Goal: Entertainment & Leisure: Browse casually

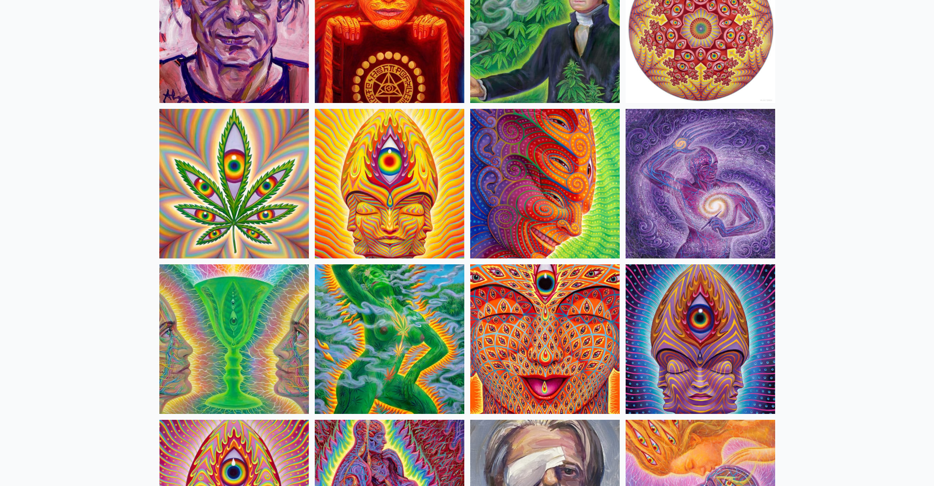
scroll to position [1740, 0]
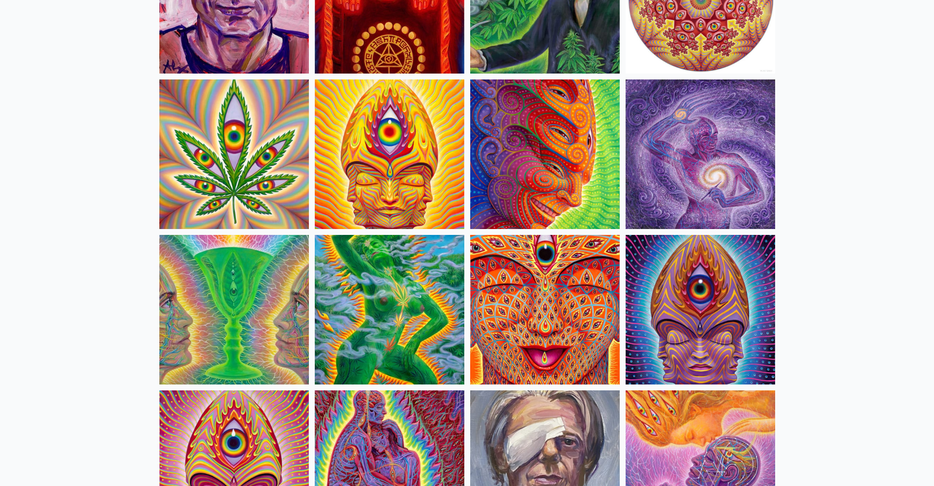
click at [736, 160] on img at bounding box center [701, 154] width 150 height 150
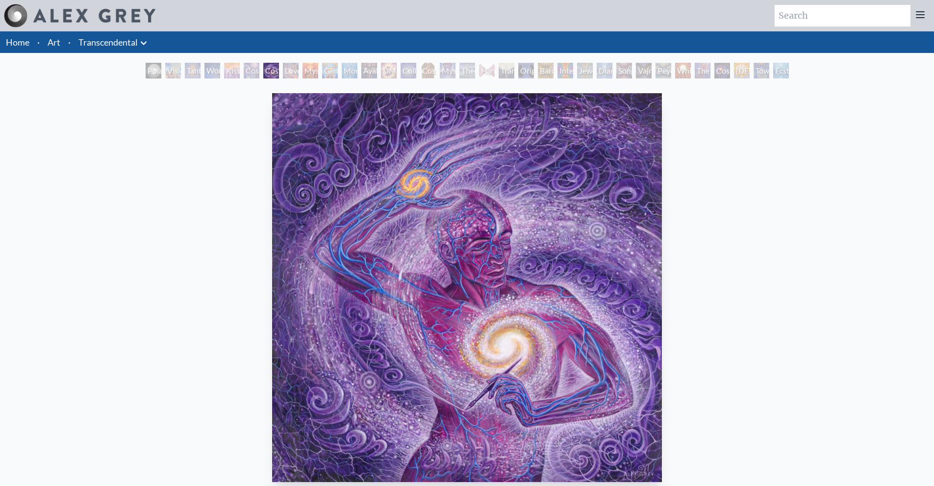
click at [692, 228] on div "Cosmic Artist 2014, acrylic on canvas, 36 x 36 in. Visit the CoSM Shop Cosmic A…" at bounding box center [467, 454] width 918 height 731
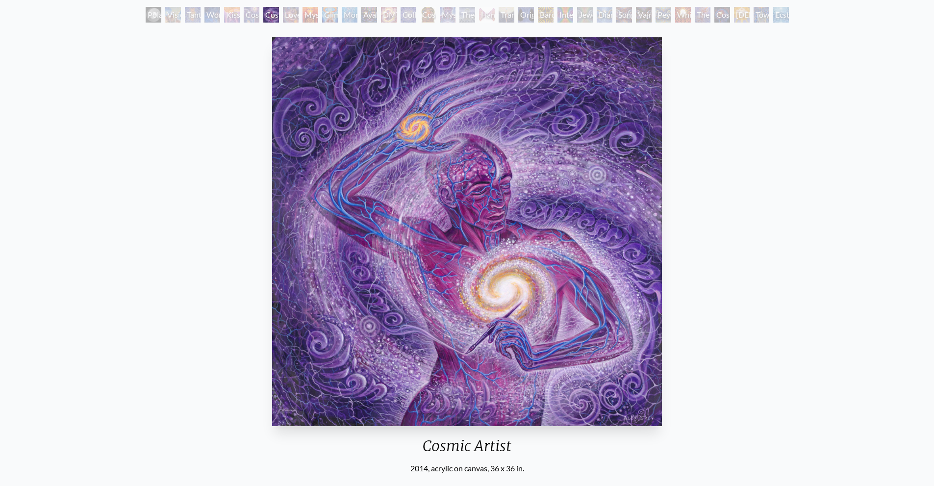
scroll to position [56, 0]
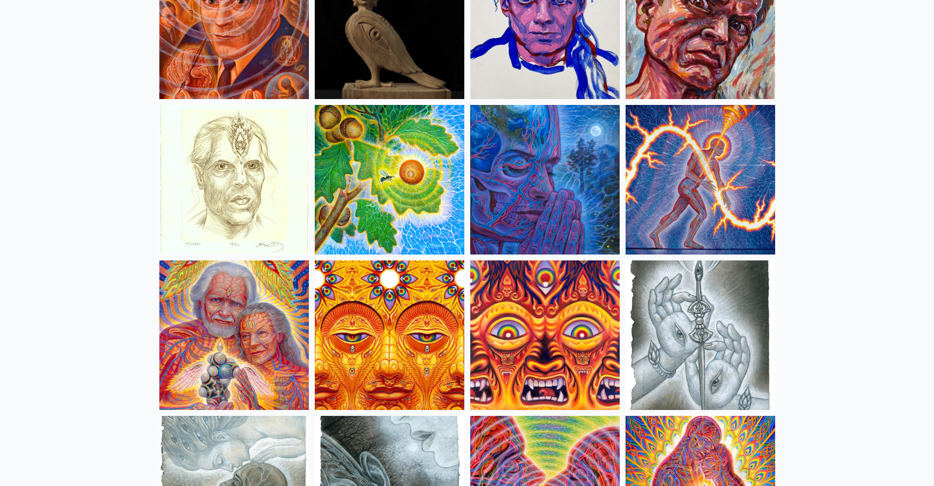
scroll to position [2802, 0]
click at [695, 167] on img at bounding box center [701, 180] width 150 height 150
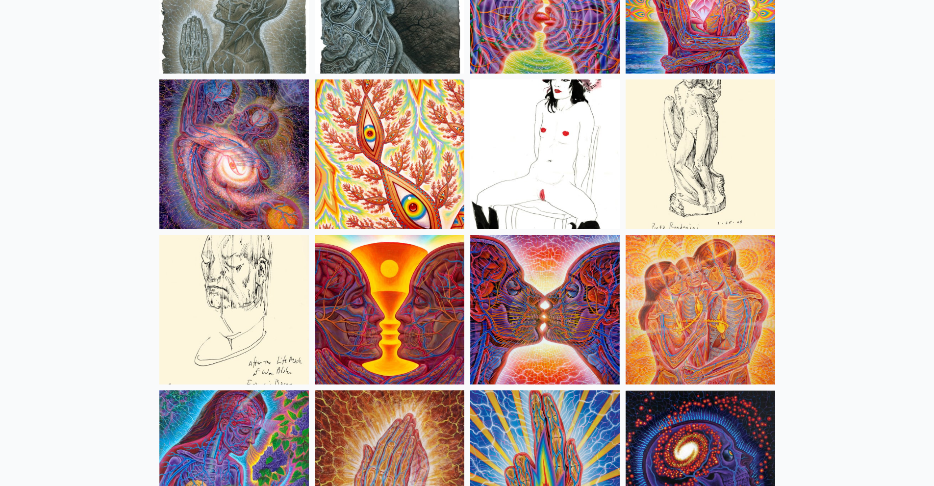
scroll to position [3296, 0]
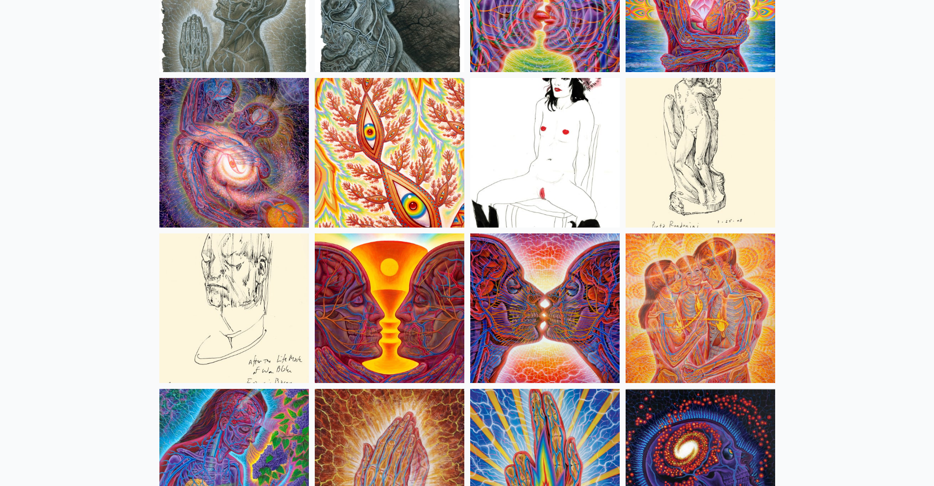
click at [205, 145] on img at bounding box center [234, 153] width 150 height 150
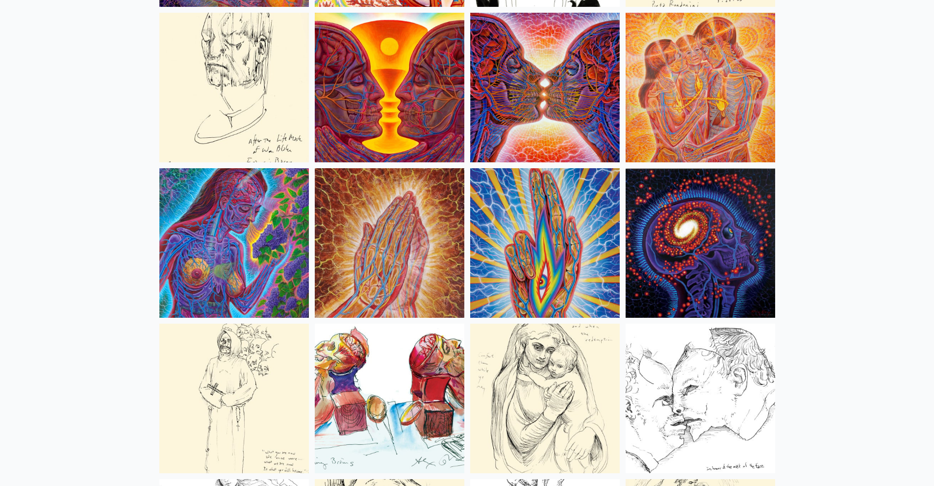
scroll to position [3516, 0]
click at [721, 231] on img at bounding box center [701, 243] width 150 height 150
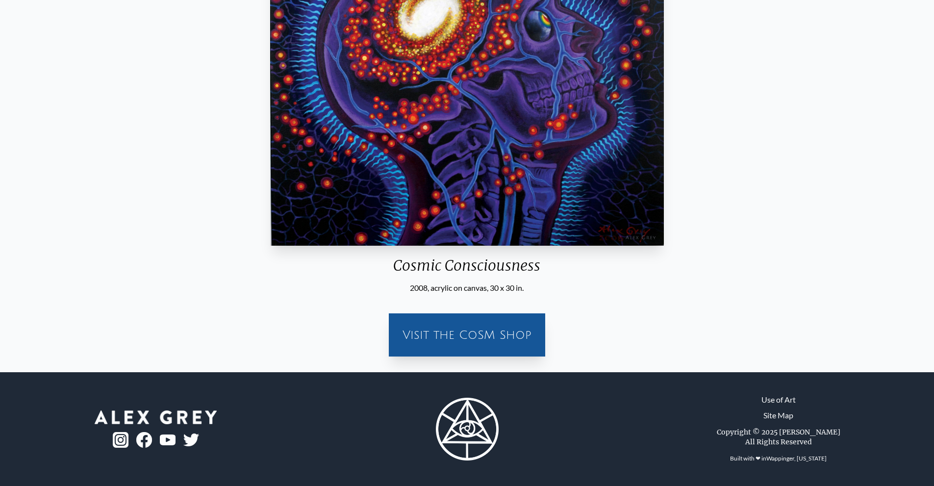
scroll to position [62, 0]
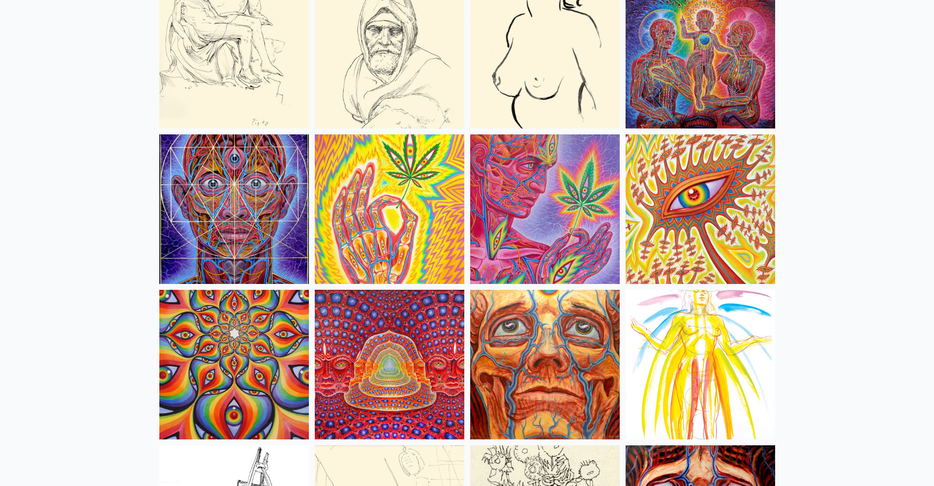
scroll to position [4172, 0]
click at [216, 157] on img at bounding box center [234, 209] width 150 height 150
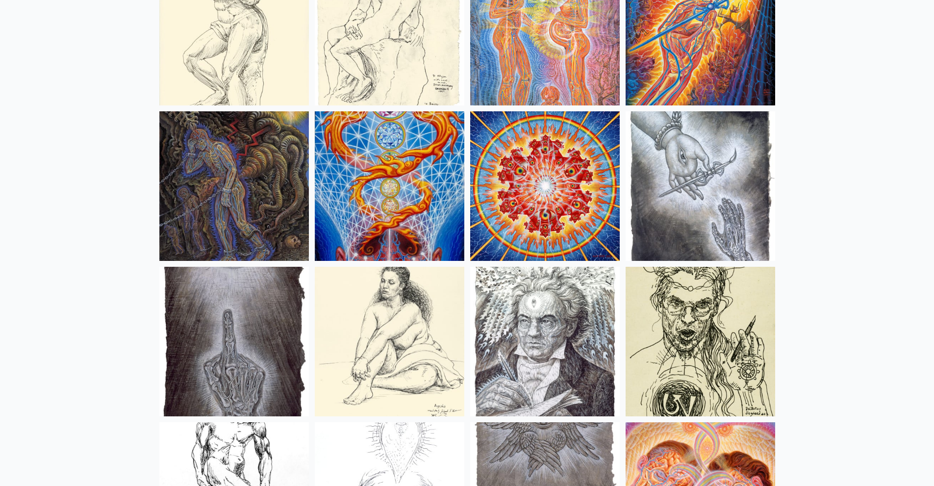
scroll to position [7613, 0]
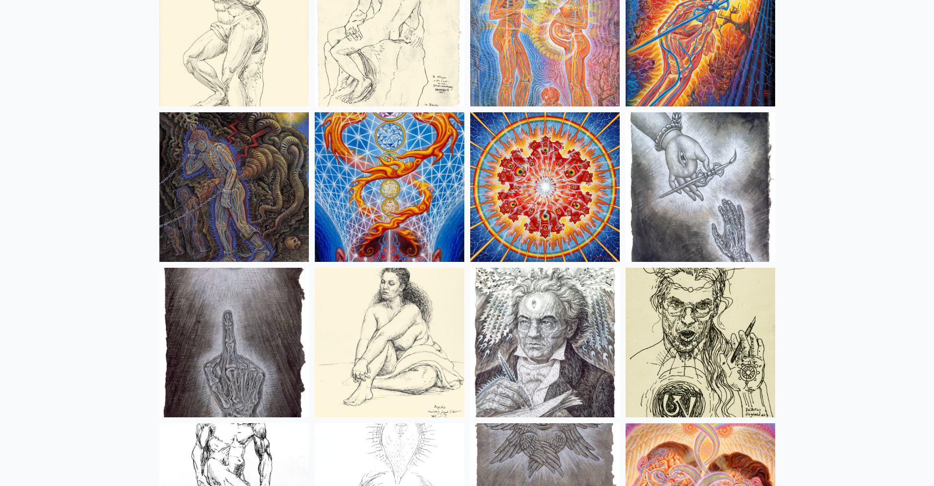
click at [409, 178] on img at bounding box center [390, 187] width 150 height 150
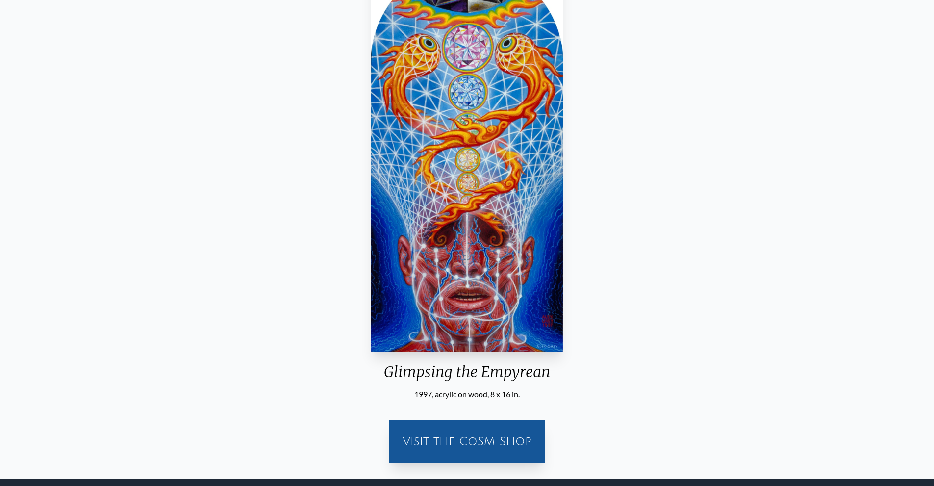
scroll to position [128, 0]
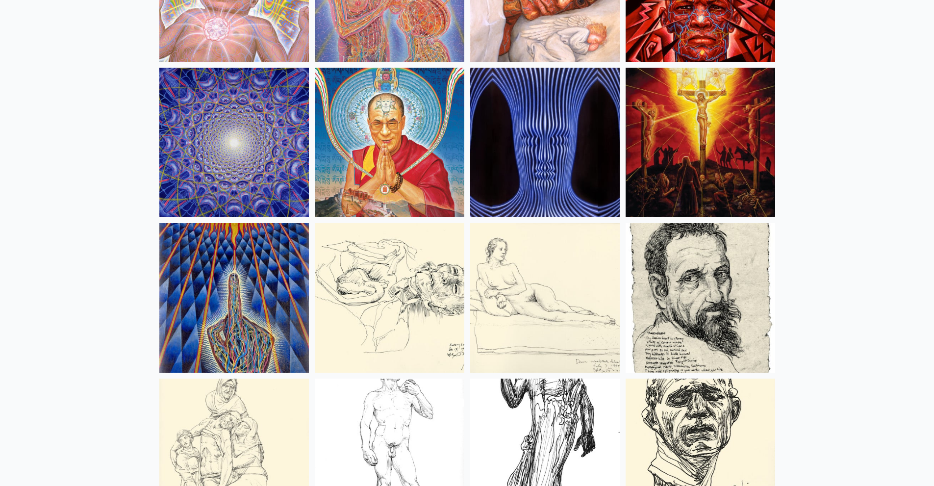
scroll to position [8590, 0]
click at [192, 153] on img at bounding box center [234, 143] width 150 height 150
